Goal: Task Accomplishment & Management: Complete application form

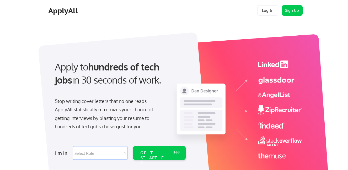
click at [117, 157] on select "Select Role Software Engineering Product Management Customer Success Sales UI/U…" at bounding box center [100, 153] width 54 height 14
select select ""marketing___comms""
click at [73, 146] on select "Select Role Software Engineering Product Management Customer Success Sales UI/U…" at bounding box center [100, 153] width 54 height 14
select select ""marketing___comms""
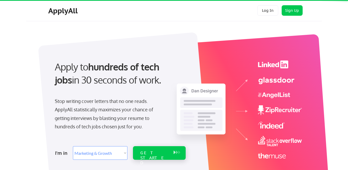
click at [147, 150] on div "GET STARTED" at bounding box center [154, 157] width 28 height 15
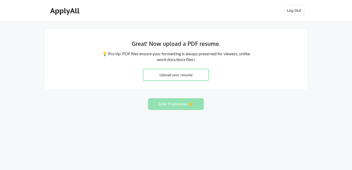
click at [177, 76] on input "file" at bounding box center [175, 74] width 65 height 11
type input "C:\fakepath\Alexander Ukoh Resume.pdf"
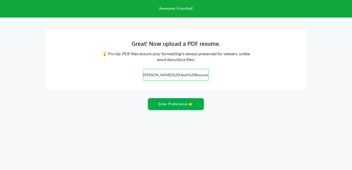
click at [190, 107] on button "Enter Preferences 👉" at bounding box center [176, 104] width 56 height 12
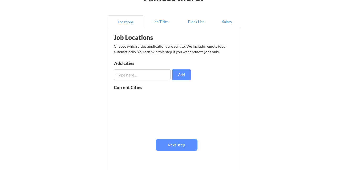
scroll to position [42, 0]
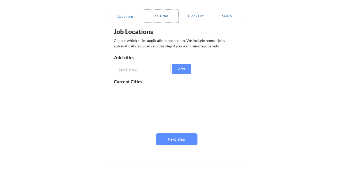
click at [167, 18] on button "Job Titles" at bounding box center [160, 16] width 35 height 13
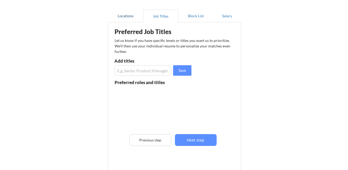
click at [135, 19] on button "Locations" at bounding box center [125, 16] width 35 height 13
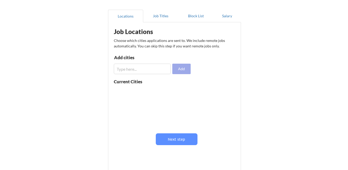
click at [176, 67] on button "Add" at bounding box center [181, 69] width 18 height 10
click at [153, 66] on input "input" at bounding box center [142, 69] width 57 height 10
type input "[US_STATE][GEOGRAPHIC_DATA]"
click at [177, 68] on button "Add" at bounding box center [181, 69] width 18 height 10
click at [154, 73] on input "input" at bounding box center [142, 69] width 57 height 10
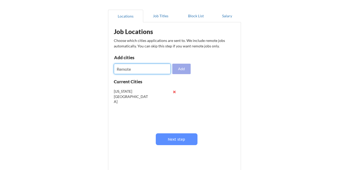
type input "Remote"
click at [182, 69] on button "Add" at bounding box center [181, 69] width 18 height 10
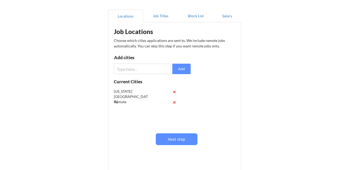
click at [153, 72] on input "input" at bounding box center [142, 69] width 57 height 10
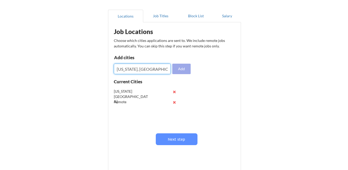
type input "[US_STATE], [GEOGRAPHIC_DATA]"
click at [177, 70] on button "Add" at bounding box center [181, 69] width 18 height 10
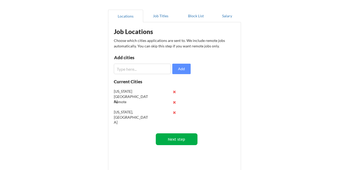
click at [178, 138] on button "Next step" at bounding box center [177, 139] width 42 height 12
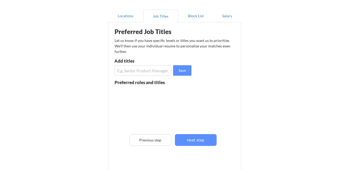
click at [142, 73] on input "input" at bounding box center [142, 70] width 57 height 10
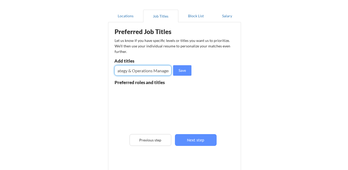
scroll to position [0, 7]
type input "Strategy & Operations Manager"
click at [194, 68] on div "Preferred Job Titles Let us know if you have specific levels or titles you want…" at bounding box center [175, 98] width 129 height 146
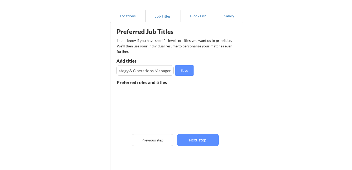
scroll to position [0, 0]
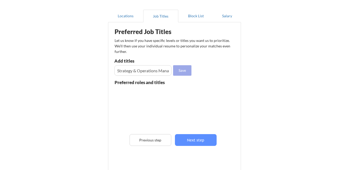
click at [184, 69] on button "Save" at bounding box center [182, 70] width 18 height 10
click at [153, 74] on input "input" at bounding box center [142, 70] width 57 height 10
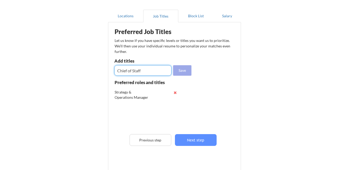
type input "Chief of Staff"
click at [183, 72] on button "Save" at bounding box center [182, 70] width 18 height 10
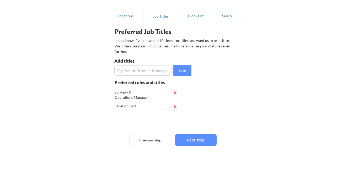
click at [145, 71] on input "input" at bounding box center [142, 70] width 57 height 10
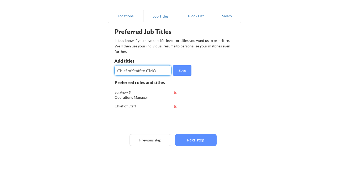
type input "Chief of Staff to CMO"
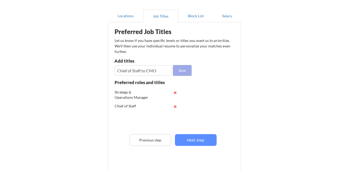
click at [181, 70] on button "Save" at bounding box center [182, 70] width 18 height 10
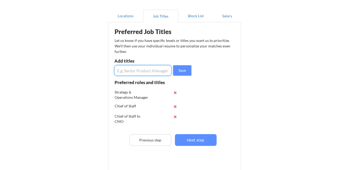
click at [150, 70] on input "input" at bounding box center [142, 70] width 57 height 10
type input "Strategic Initiatives"
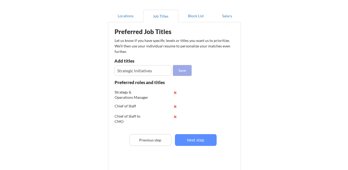
click at [184, 73] on button "Save" at bounding box center [182, 70] width 18 height 10
click at [153, 73] on input "input" at bounding box center [142, 70] width 57 height 10
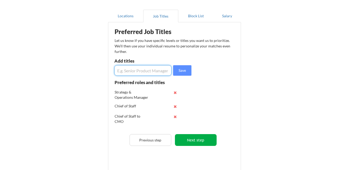
click at [190, 137] on button "Next step" at bounding box center [196, 140] width 42 height 12
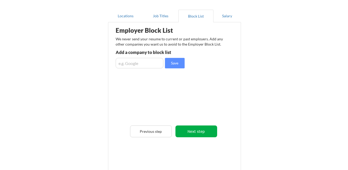
click at [192, 133] on button "Next step" at bounding box center [196, 132] width 42 height 12
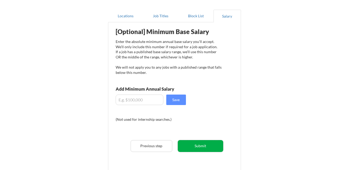
click at [196, 146] on button "Submit" at bounding box center [200, 146] width 45 height 12
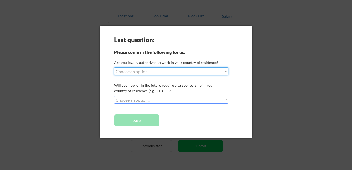
click at [191, 72] on select "Choose an option... Yes, I am a [DEMOGRAPHIC_DATA] Citizen Yes, I am a [DEMOGRA…" at bounding box center [171, 71] width 114 height 8
select select ""yes__i_am_a_[DEMOGRAPHIC_DATA]""
click at [114, 67] on select "Choose an option... Yes, I am a [DEMOGRAPHIC_DATA] Citizen Yes, I am a [DEMOGRA…" at bounding box center [171, 71] width 114 height 8
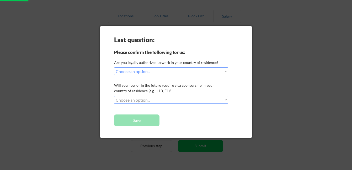
click at [171, 97] on select "Choose an option... No, I will not need sponsorship Yes, I will need sponsorship" at bounding box center [171, 100] width 114 height 8
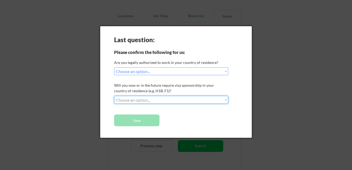
select select ""no__i_will_not_need_sponsorship""
click at [114, 96] on select "Choose an option... No, I will not need sponsorship Yes, I will need sponsorship" at bounding box center [171, 100] width 114 height 8
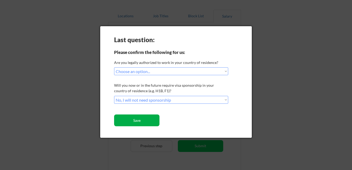
click at [151, 119] on button "Save" at bounding box center [136, 120] width 45 height 12
